Goal: Task Accomplishment & Management: Manage account settings

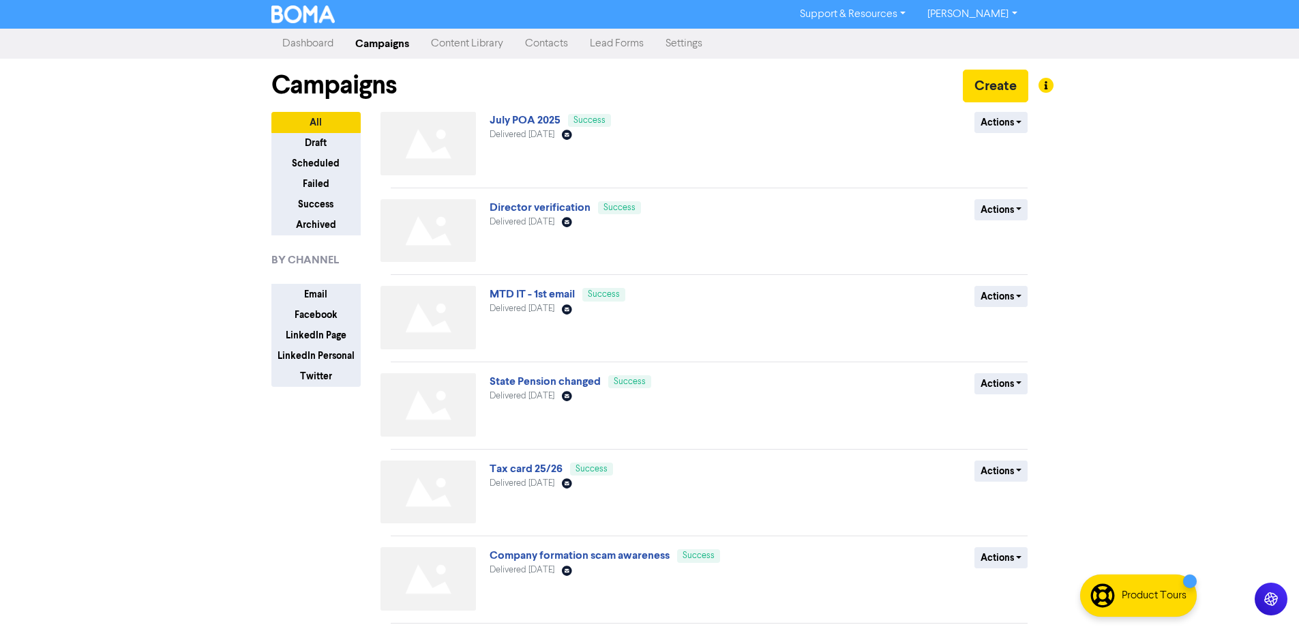
click at [559, 45] on link "Contacts" at bounding box center [546, 43] width 65 height 27
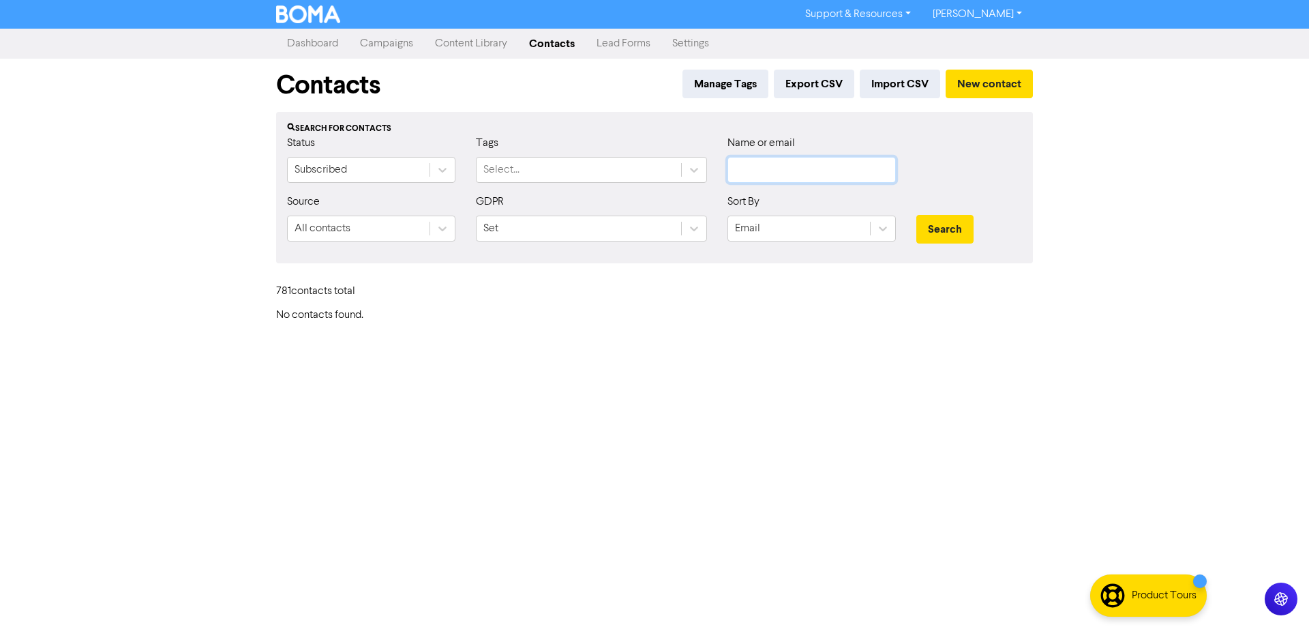
click at [775, 166] on input "text" at bounding box center [812, 170] width 168 height 26
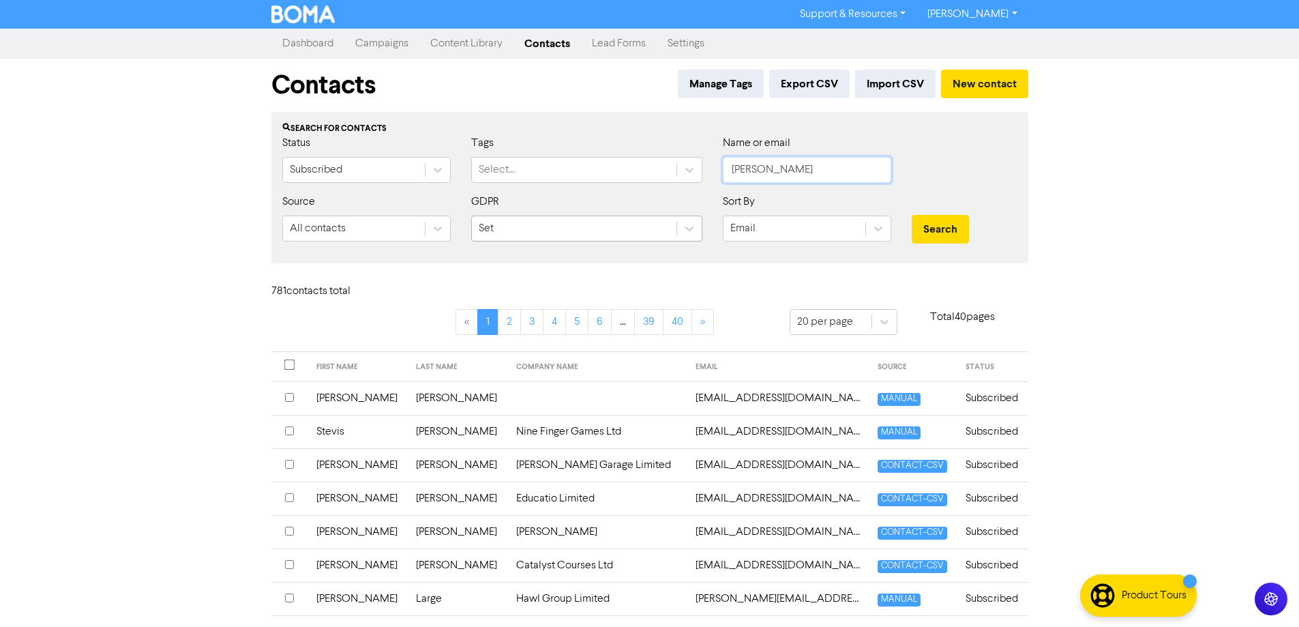
type input "[PERSON_NAME]"
click at [518, 232] on div "Set" at bounding box center [574, 228] width 205 height 25
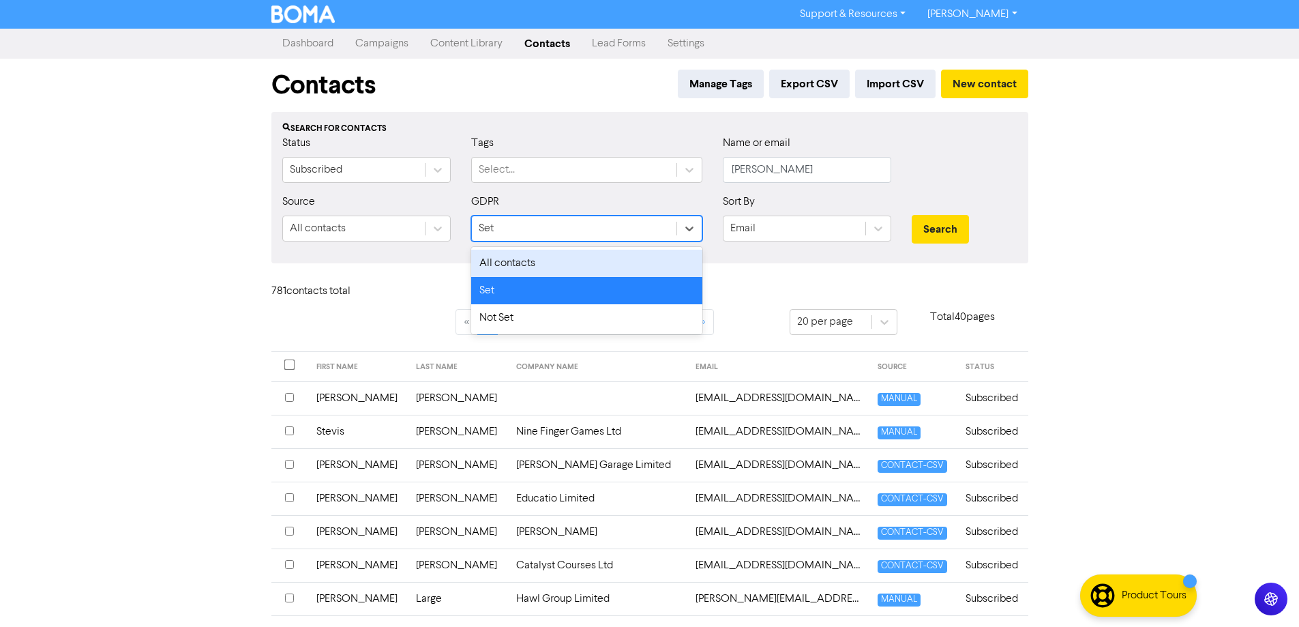
click at [524, 262] on div "All contacts" at bounding box center [586, 263] width 231 height 27
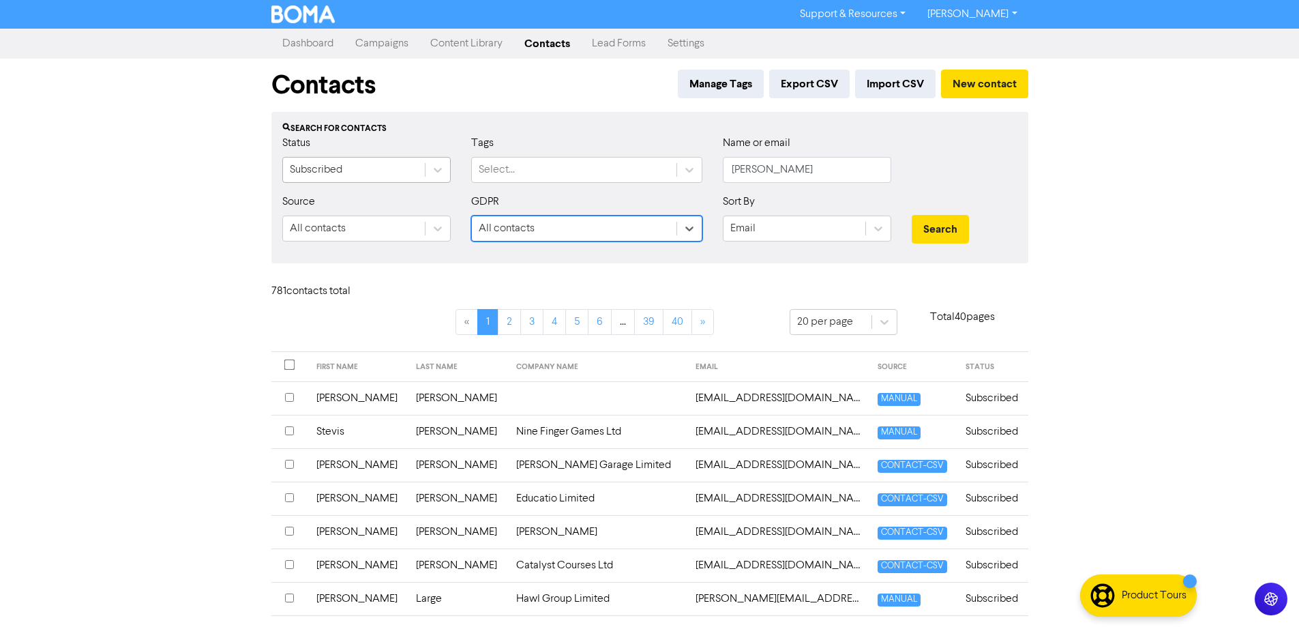
click at [385, 173] on div "Subscribed" at bounding box center [354, 170] width 142 height 25
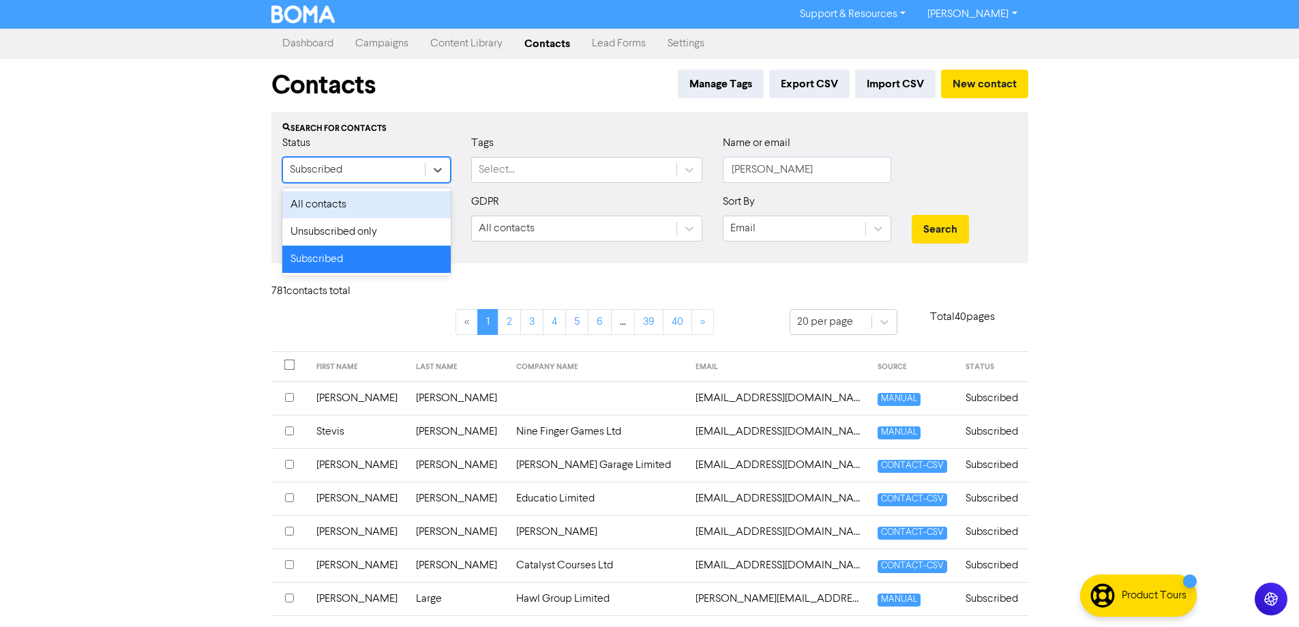
click at [399, 201] on div "All contacts" at bounding box center [366, 204] width 168 height 27
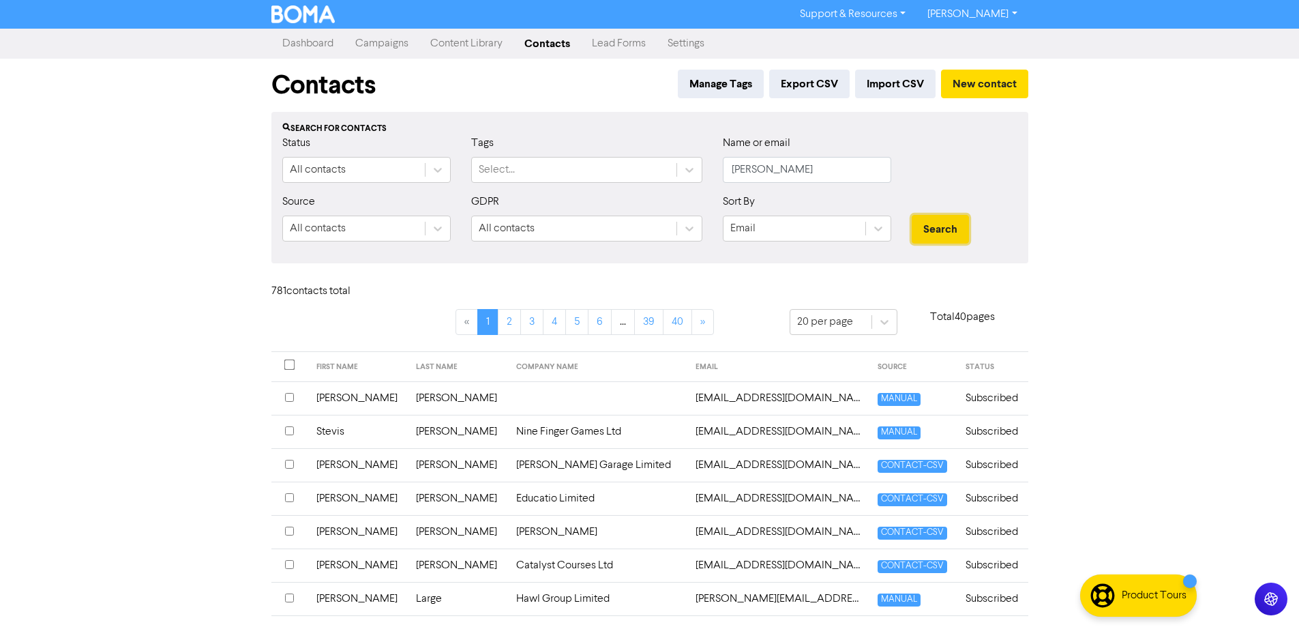
click at [955, 229] on button "Search" at bounding box center [940, 229] width 57 height 29
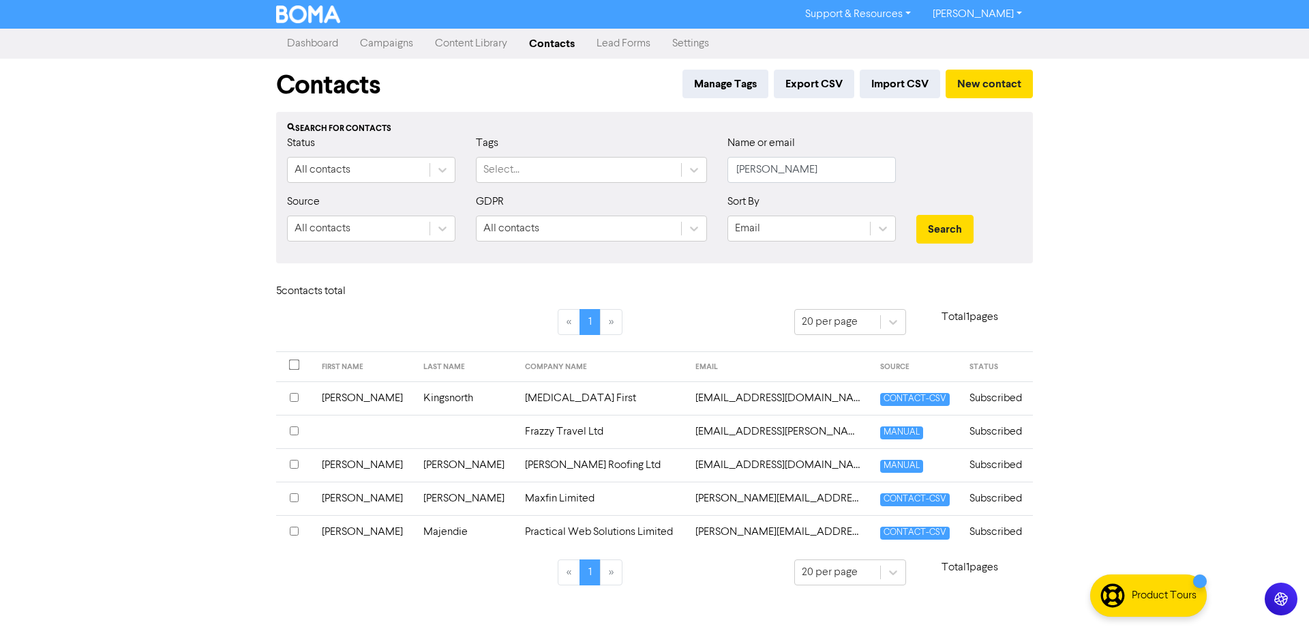
click at [295, 498] on input "checkbox" at bounding box center [294, 497] width 9 height 9
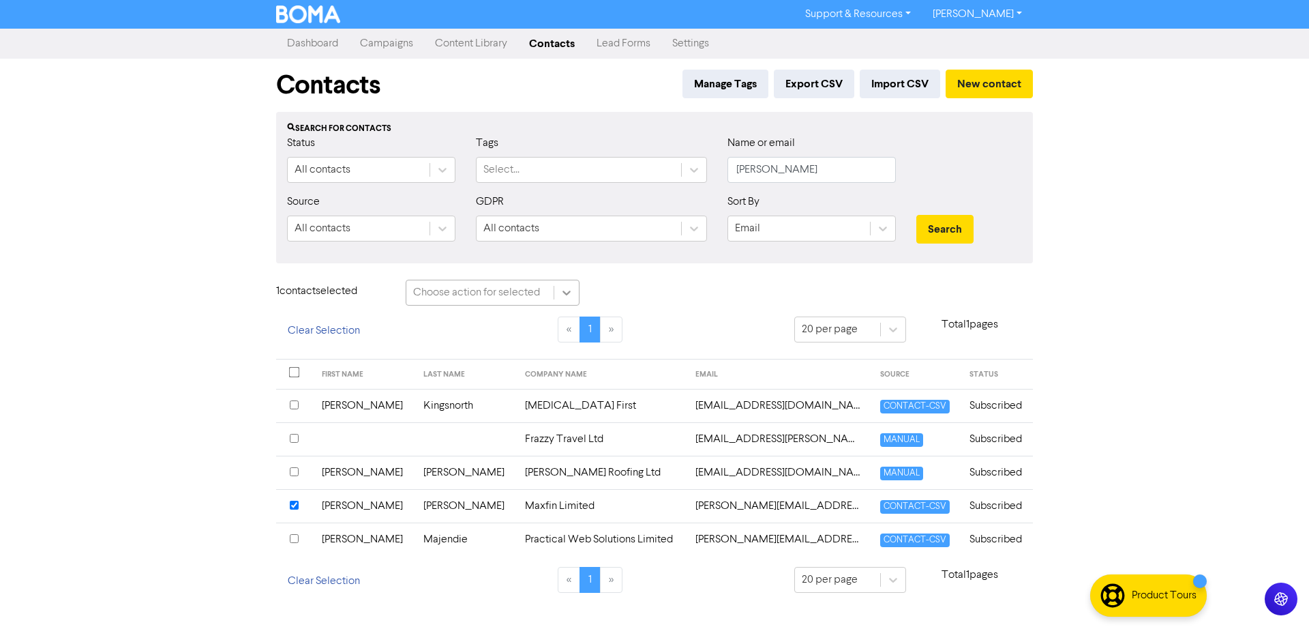
click at [569, 297] on icon at bounding box center [567, 293] width 14 height 14
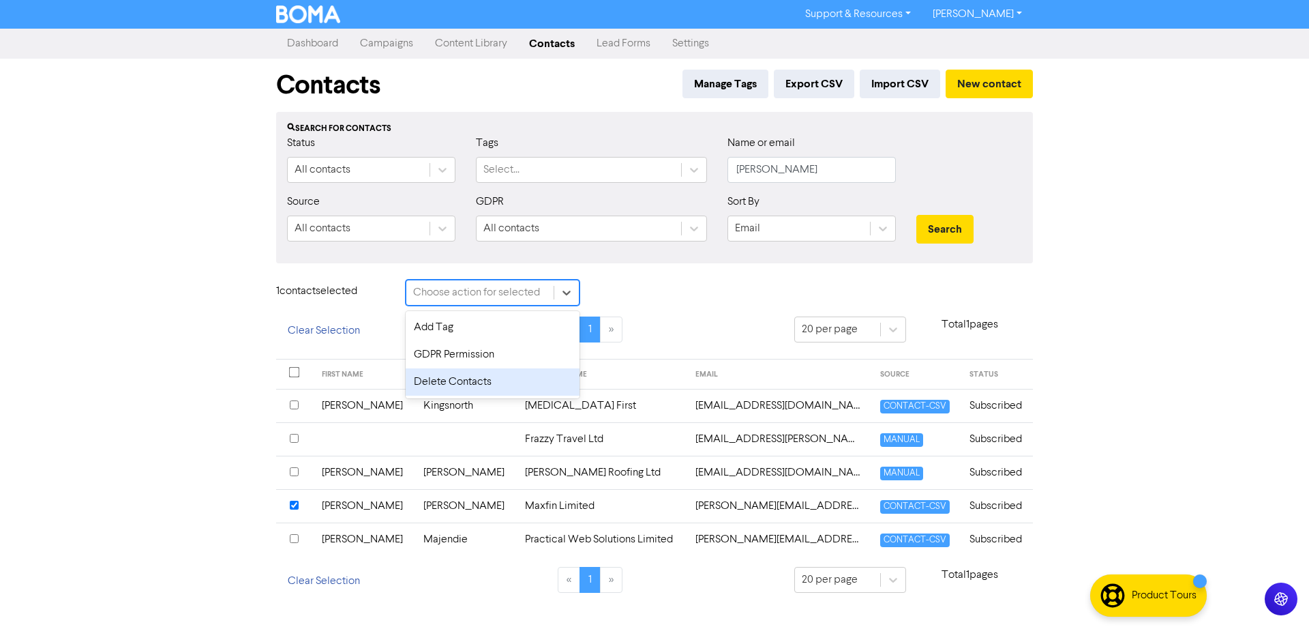
click at [454, 377] on div "Delete Contacts" at bounding box center [493, 381] width 174 height 27
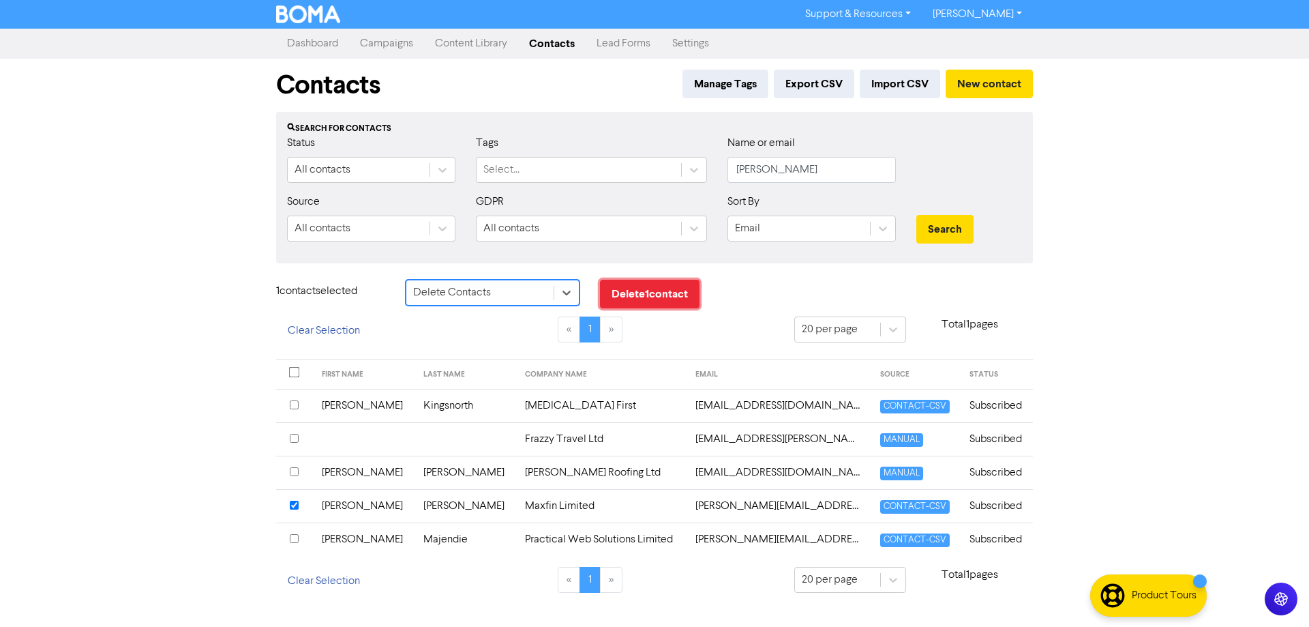
click at [662, 291] on button "Delete 1 contact" at bounding box center [650, 294] width 100 height 29
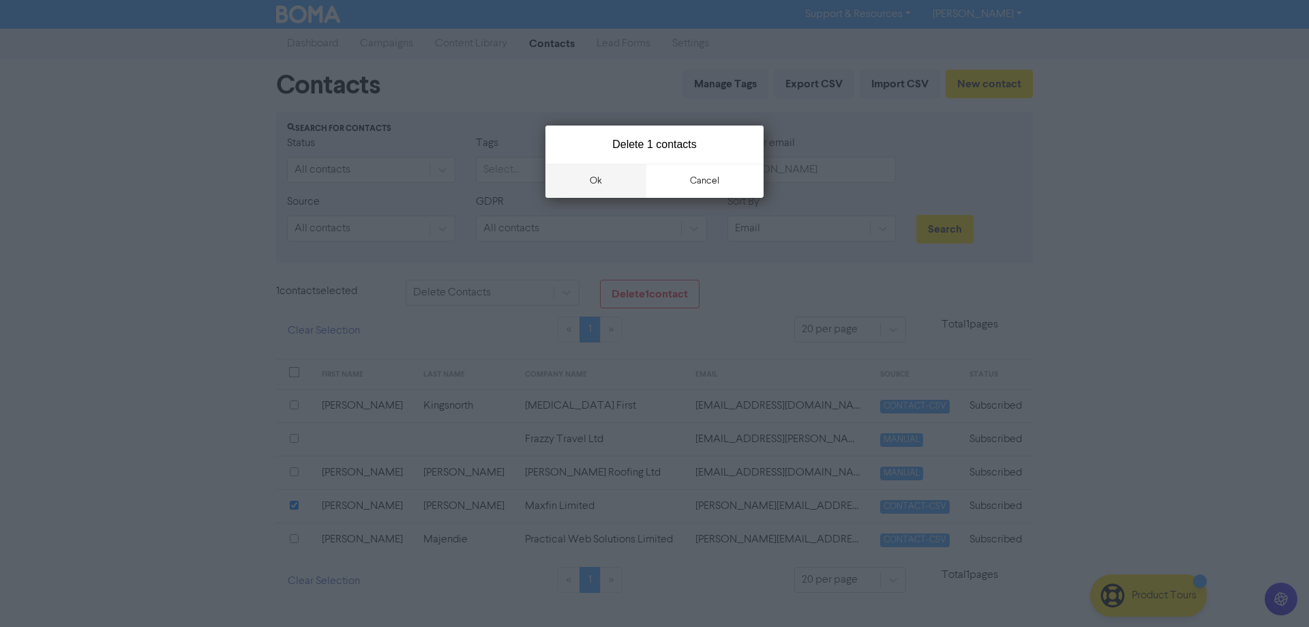
click at [603, 174] on button "ok" at bounding box center [596, 181] width 101 height 34
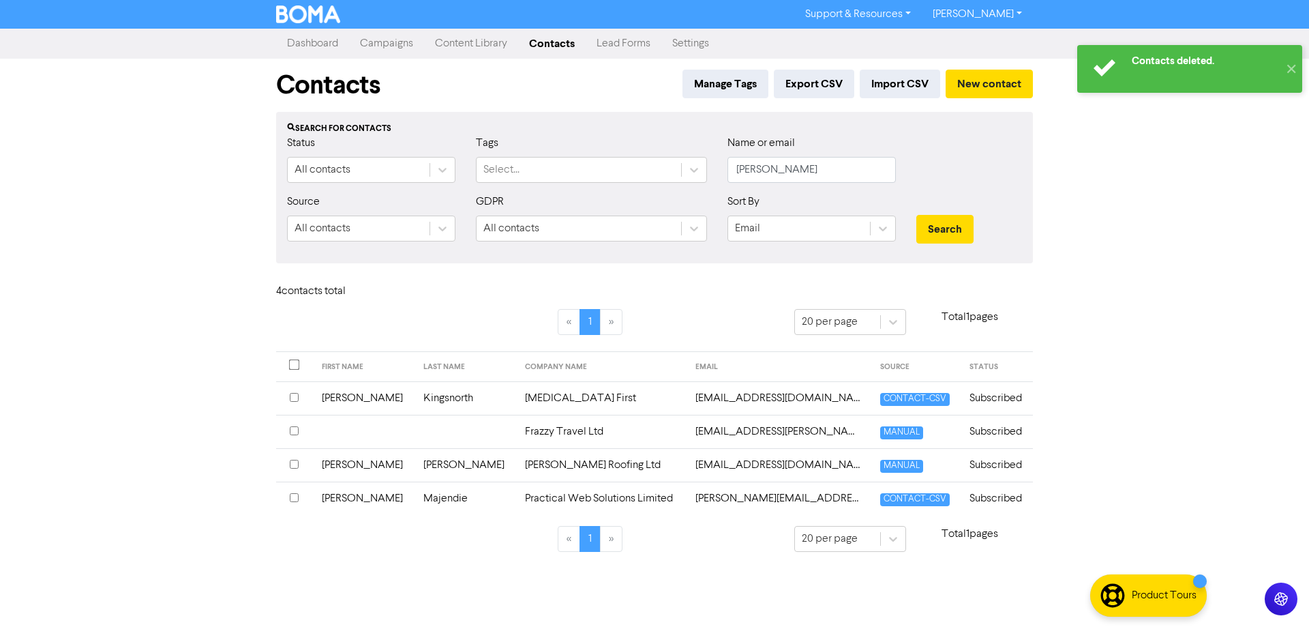
click at [415, 570] on div "Contacts deleted. ✕ Support & Resources Video Tutorials FAQ & Guides Marketing …" at bounding box center [654, 313] width 1309 height 627
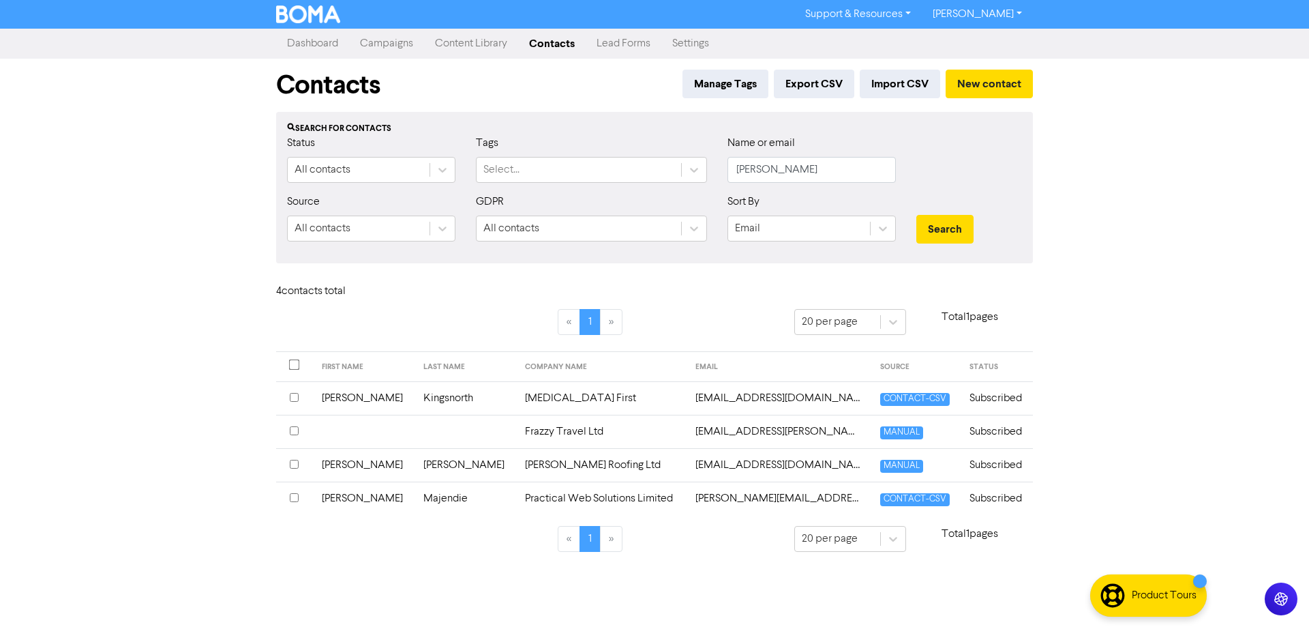
click at [400, 45] on link "Campaigns" at bounding box center [386, 43] width 75 height 27
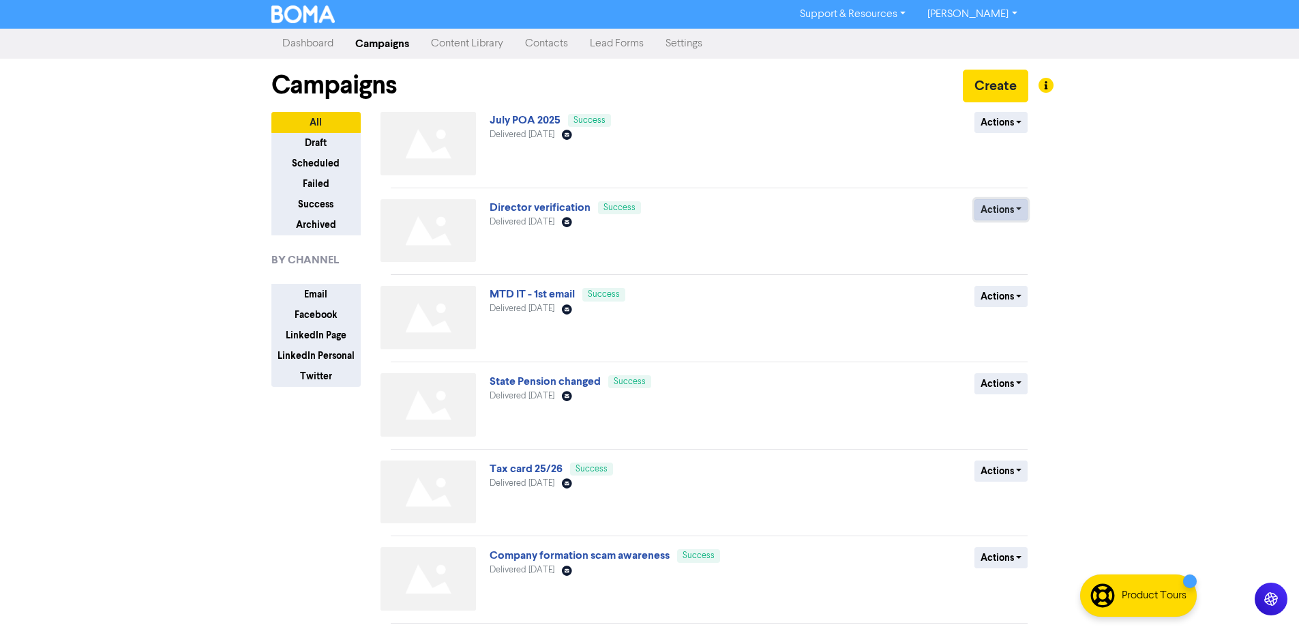
click at [1009, 208] on button "Actions" at bounding box center [1001, 209] width 54 height 21
click at [533, 207] on link "Director verification" at bounding box center [540, 207] width 101 height 14
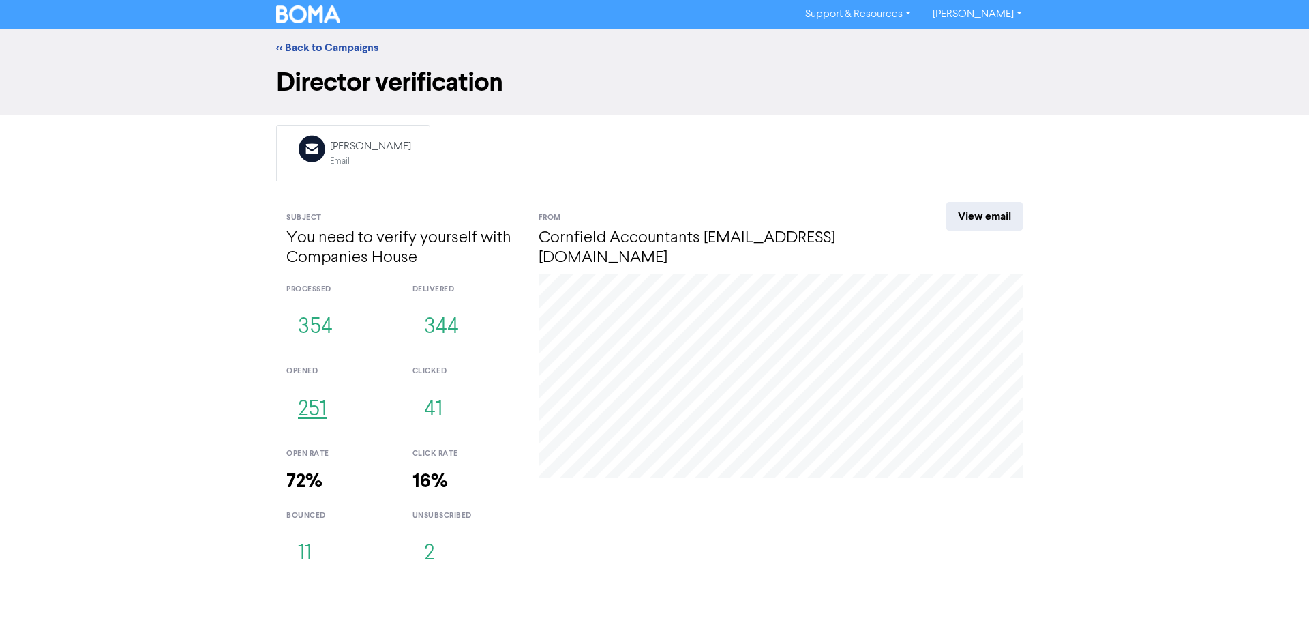
click at [310, 402] on button "251" at bounding box center [312, 409] width 52 height 45
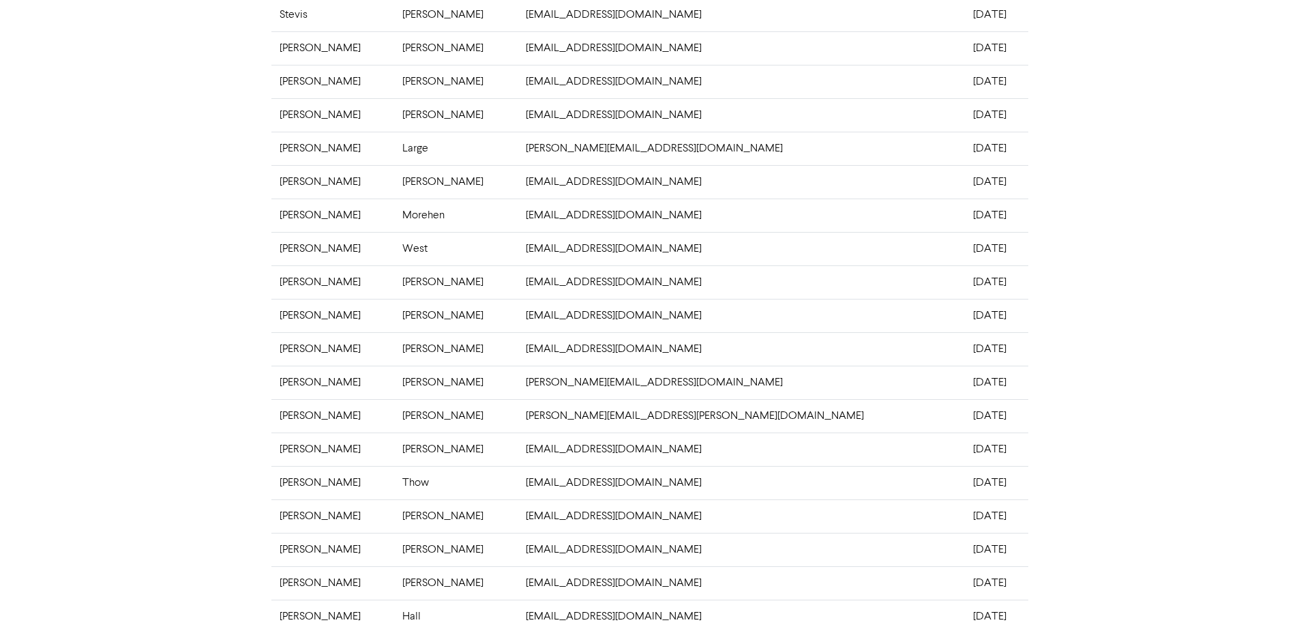
scroll to position [262, 0]
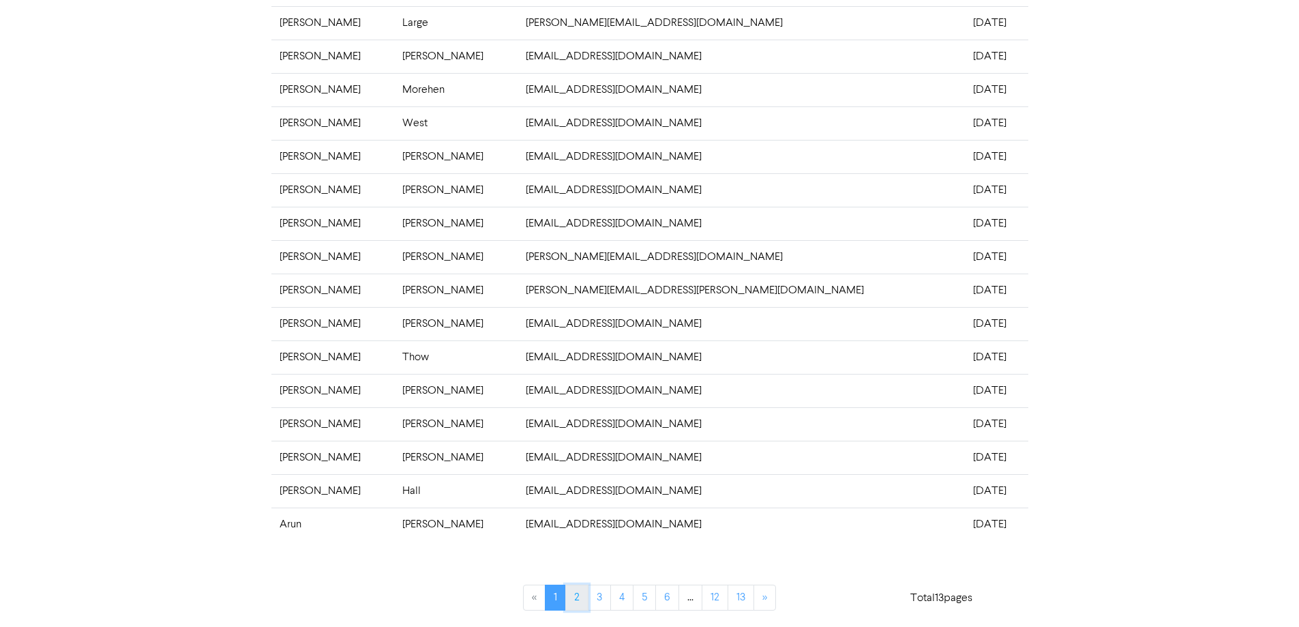
click at [585, 604] on link "2" at bounding box center [576, 597] width 23 height 26
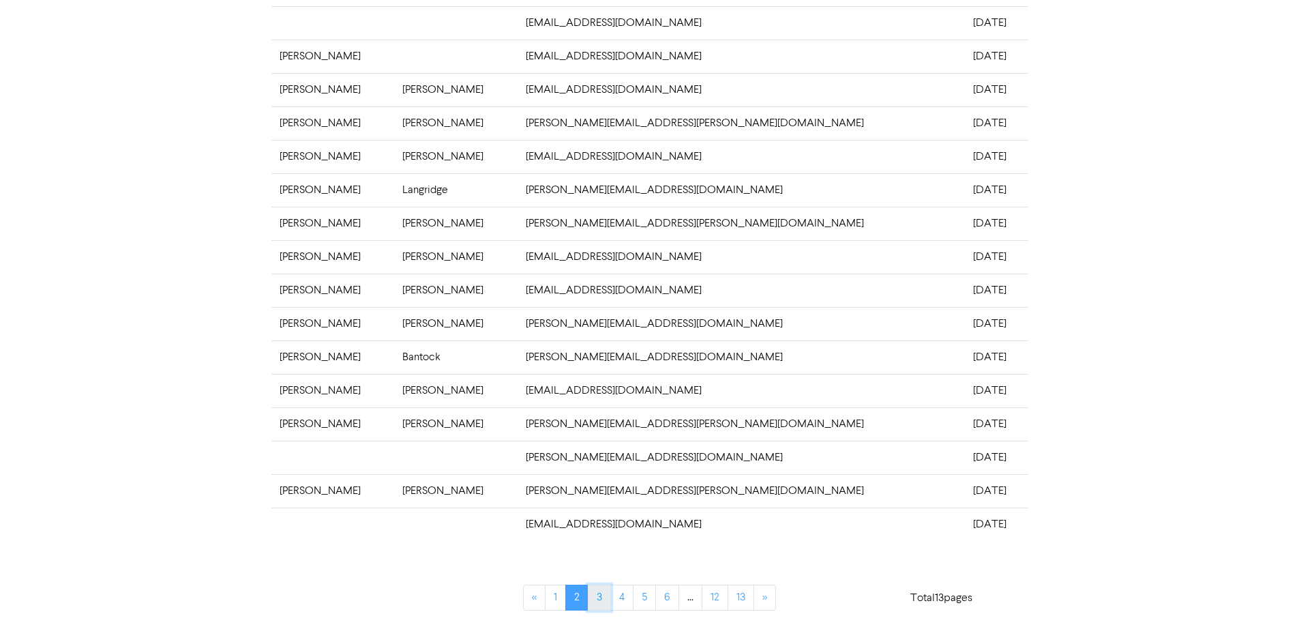
click at [594, 595] on link "3" at bounding box center [599, 597] width 23 height 26
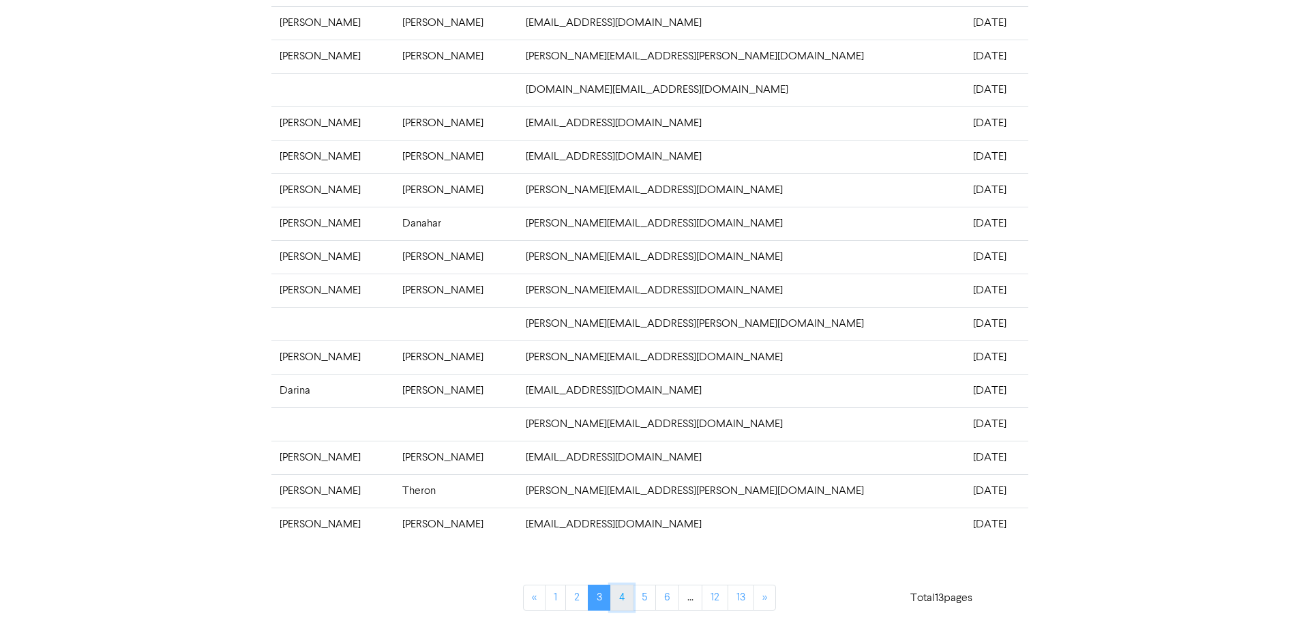
click at [625, 606] on link "4" at bounding box center [621, 597] width 23 height 26
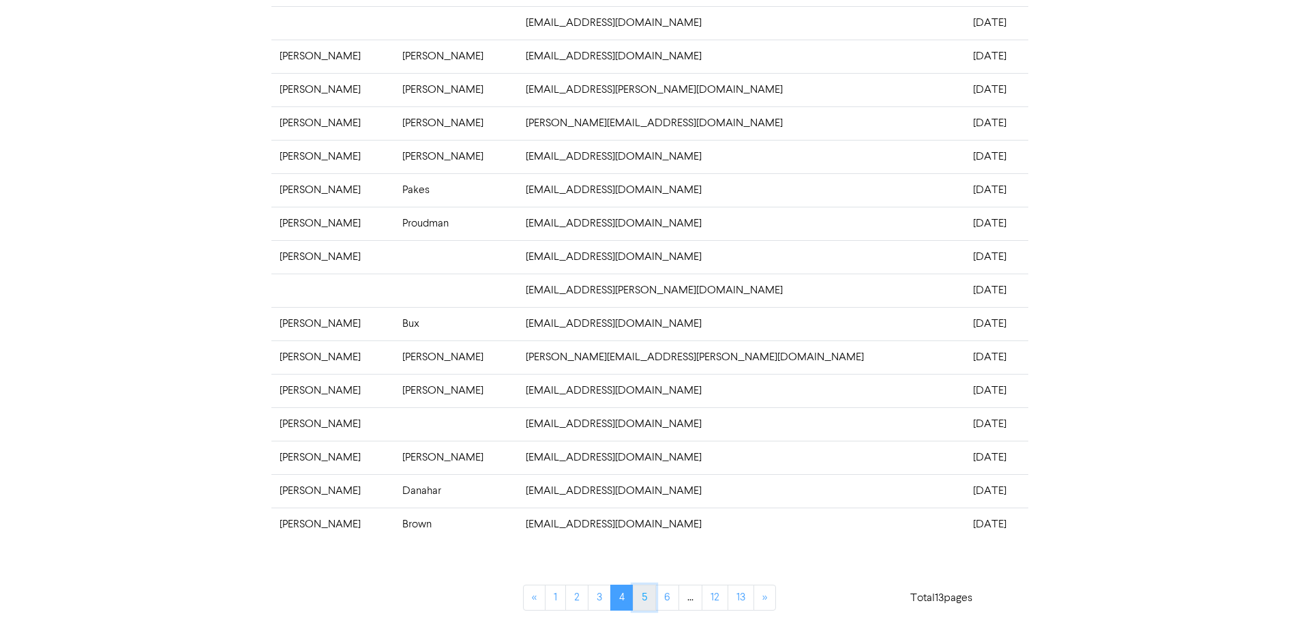
click at [646, 599] on link "5" at bounding box center [644, 597] width 23 height 26
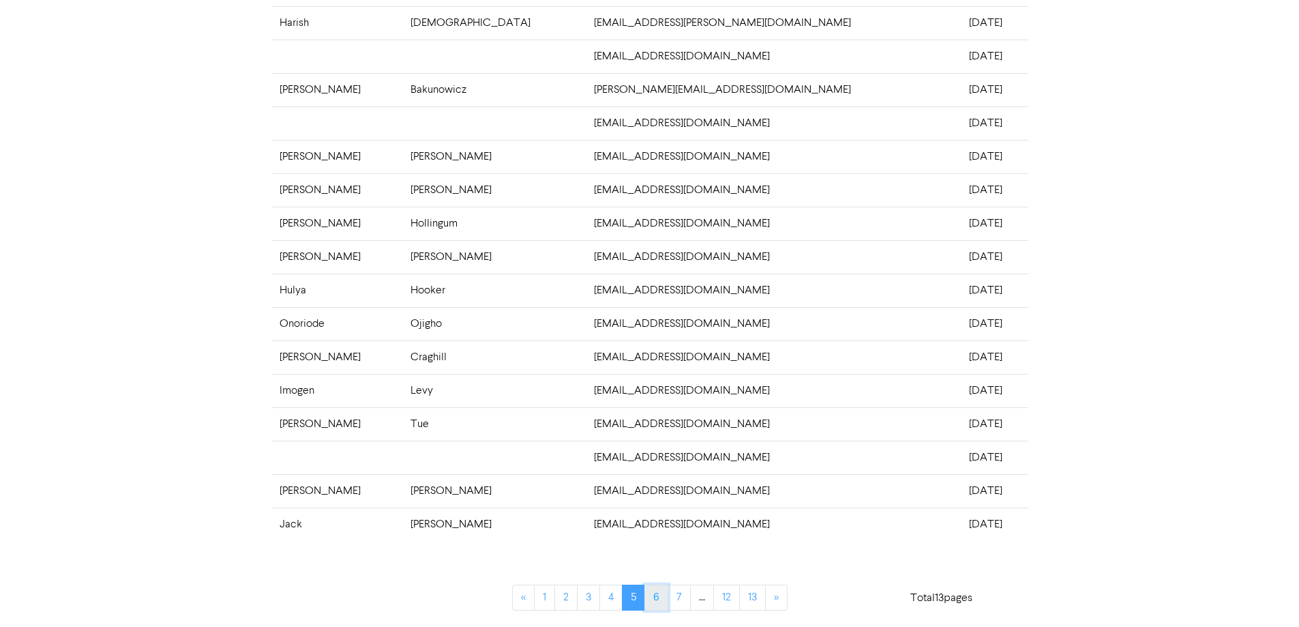
click at [653, 597] on link "6" at bounding box center [656, 597] width 24 height 26
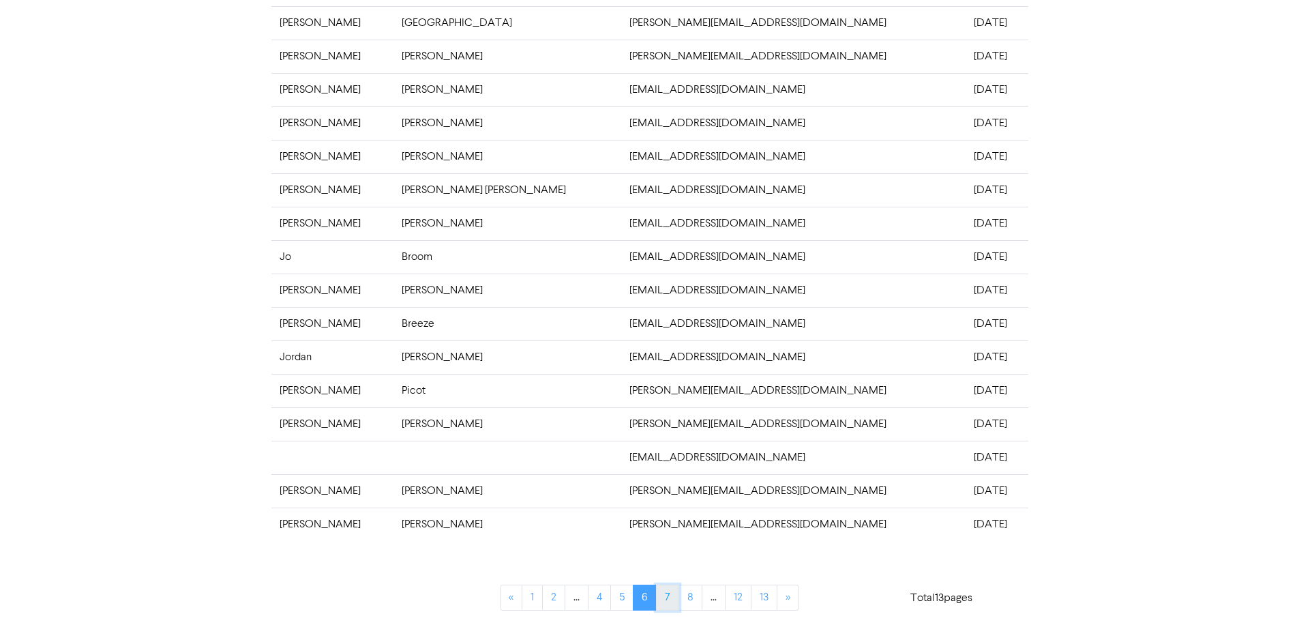
click at [672, 603] on link "7" at bounding box center [667, 597] width 23 height 26
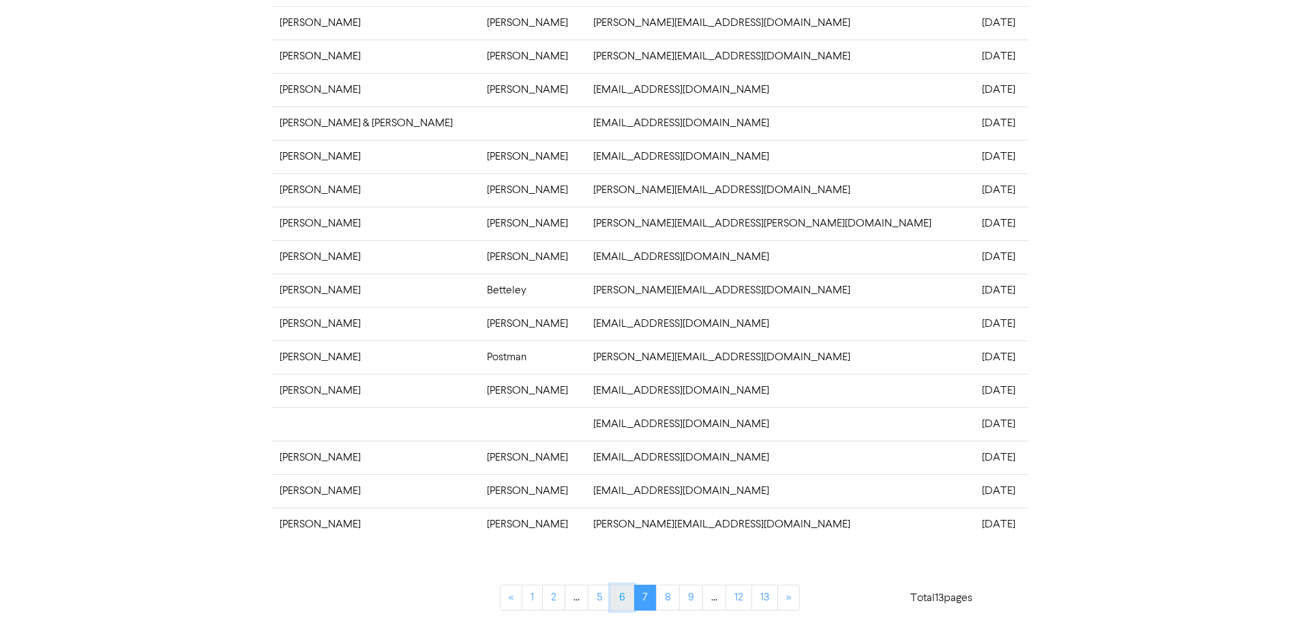
click at [623, 601] on link "6" at bounding box center [622, 597] width 24 height 26
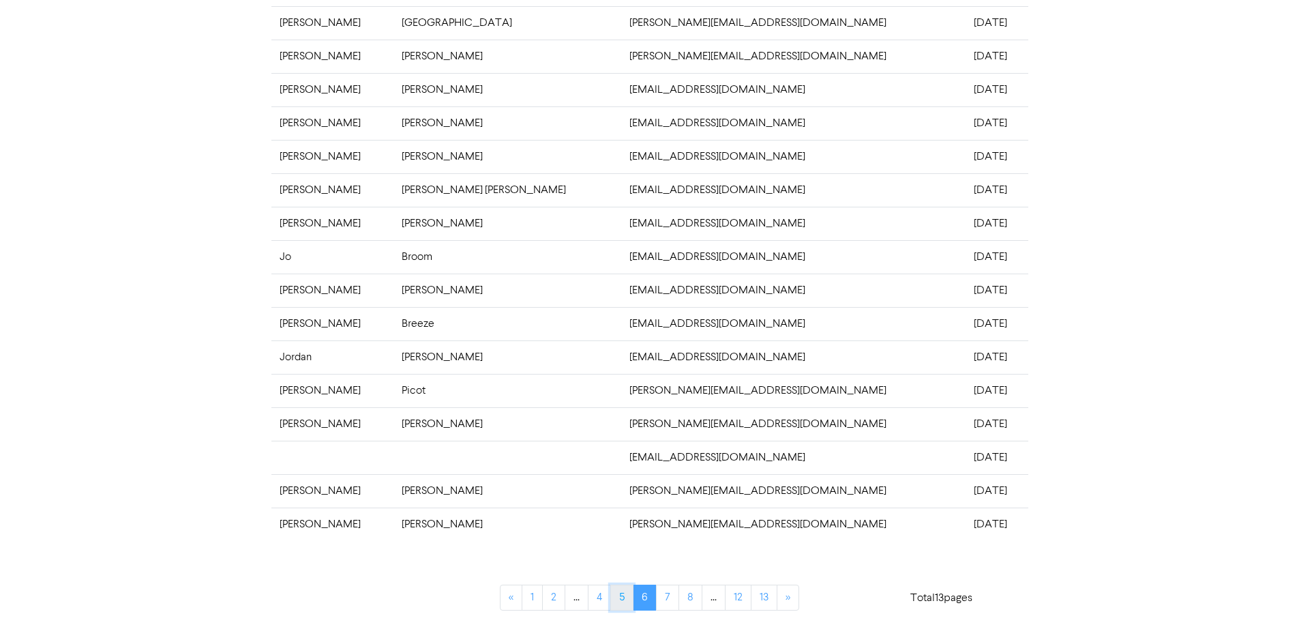
click at [622, 604] on link "5" at bounding box center [621, 597] width 23 height 26
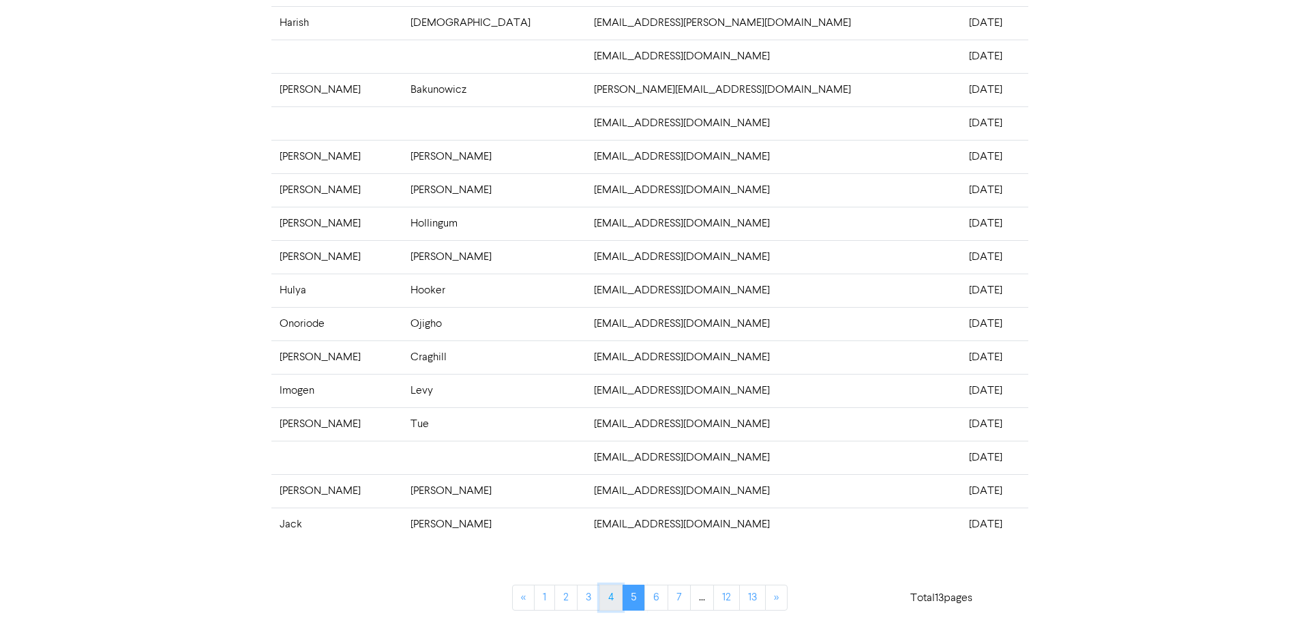
click at [612, 597] on link "4" at bounding box center [610, 597] width 23 height 26
